Goal: Entertainment & Leisure: Consume media (video, audio)

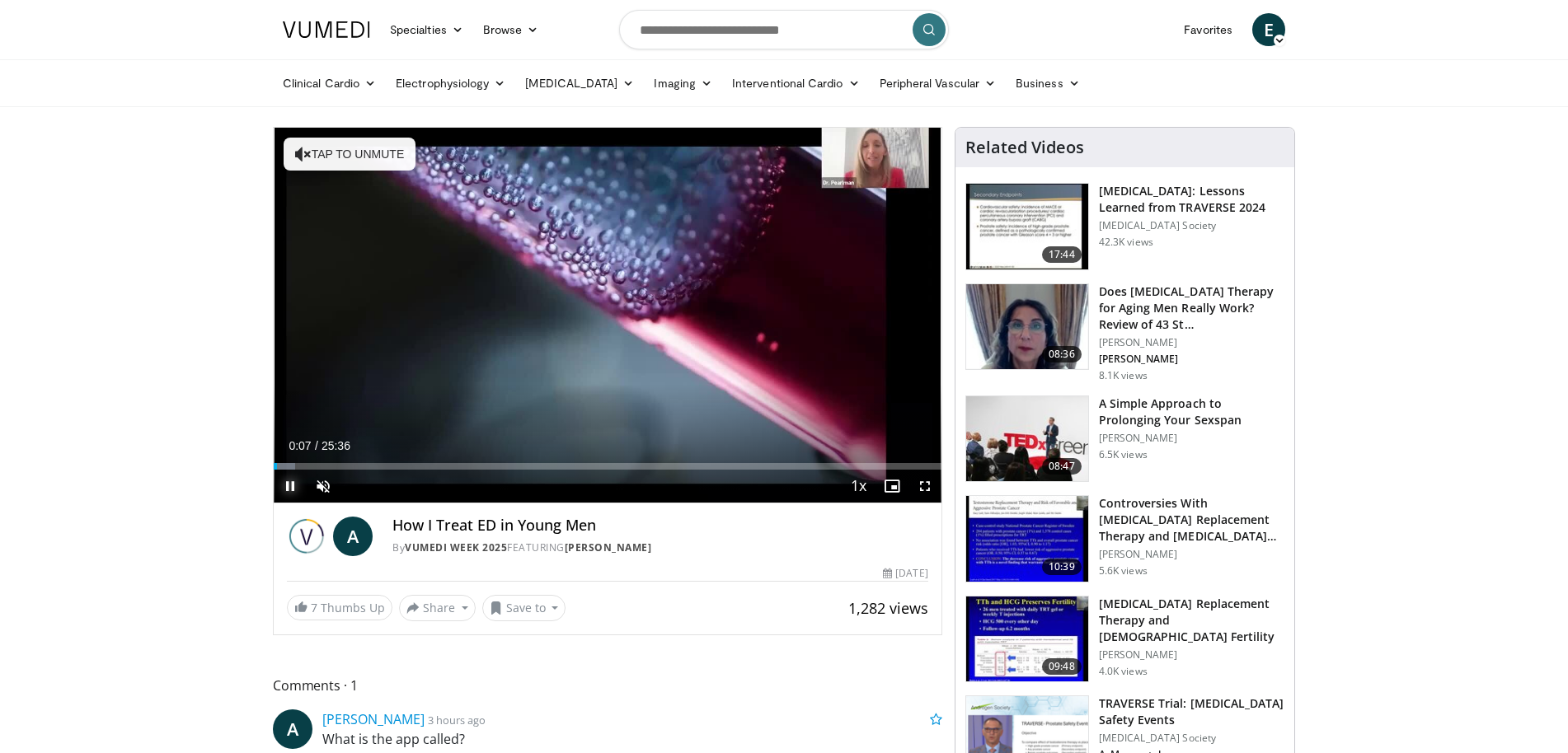
click at [291, 486] on span "Video Player" at bounding box center [290, 486] width 33 height 33
click at [323, 485] on span "Video Player" at bounding box center [323, 486] width 33 height 33
click at [287, 484] on span "Video Player" at bounding box center [290, 486] width 33 height 33
click at [294, 487] on span "Video Player" at bounding box center [290, 486] width 33 height 33
